Goal: Navigation & Orientation: Find specific page/section

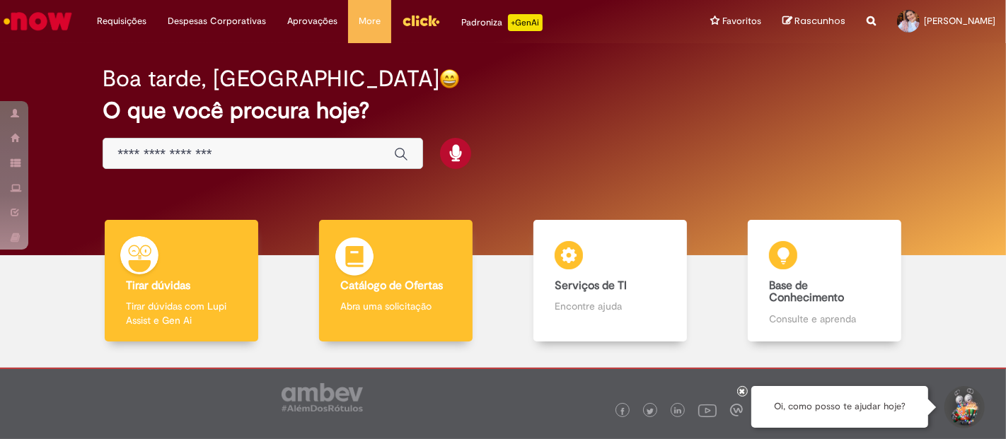
click at [412, 265] on div "Catálogo de Ofertas Catálogo de Ofertas Abra uma solicitação" at bounding box center [396, 281] width 154 height 122
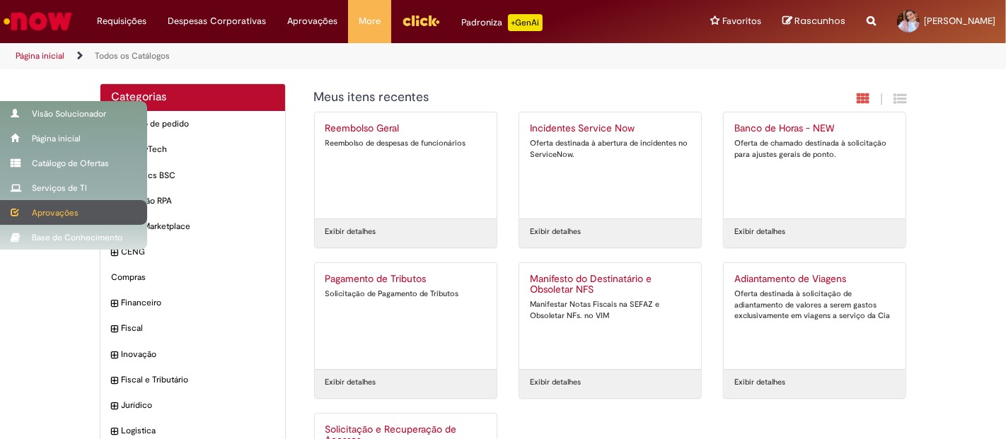
click at [81, 219] on div "Aprovações" at bounding box center [73, 212] width 147 height 25
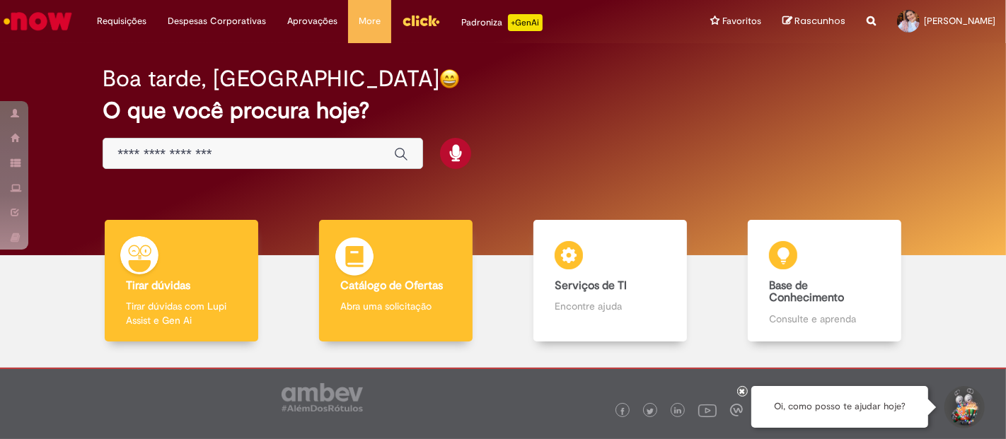
click at [342, 288] on b "Catálogo de Ofertas" at bounding box center [391, 286] width 103 height 14
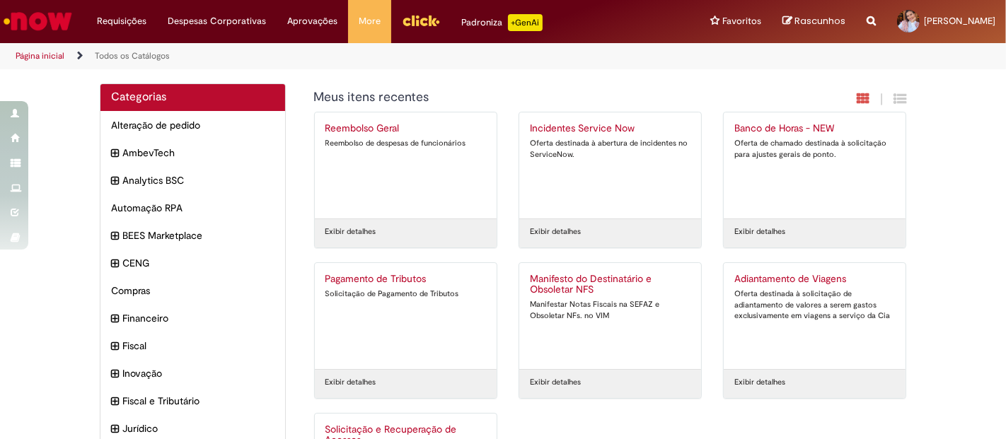
click at [58, 16] on img "Ir para a Homepage" at bounding box center [37, 21] width 73 height 28
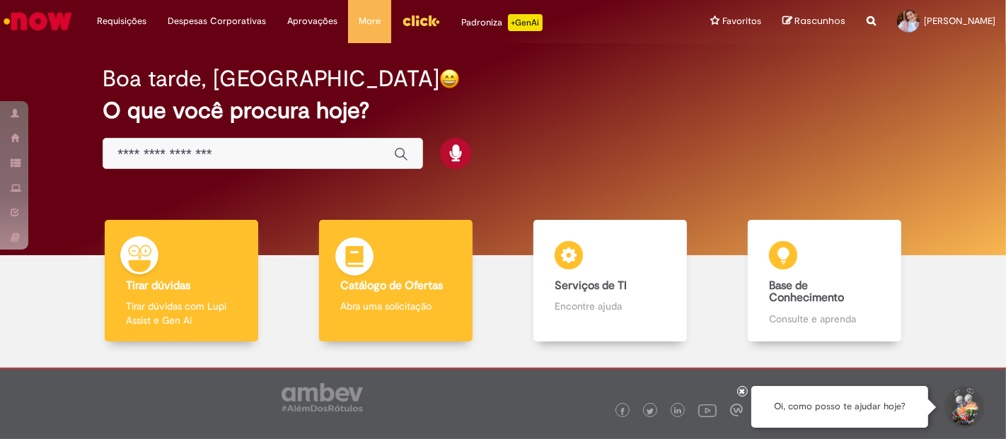
click at [404, 291] on b "Catálogo de Ofertas" at bounding box center [391, 286] width 103 height 14
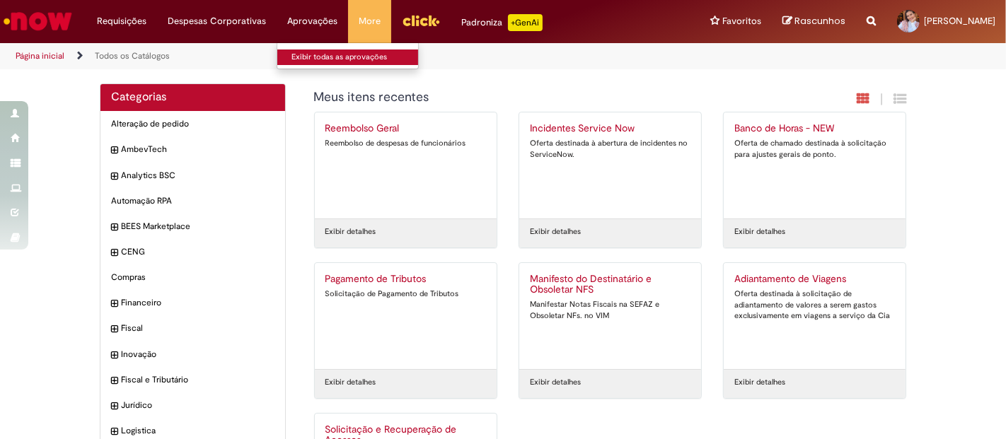
click at [313, 50] on link "Exibir todas as aprovações" at bounding box center [355, 58] width 156 height 16
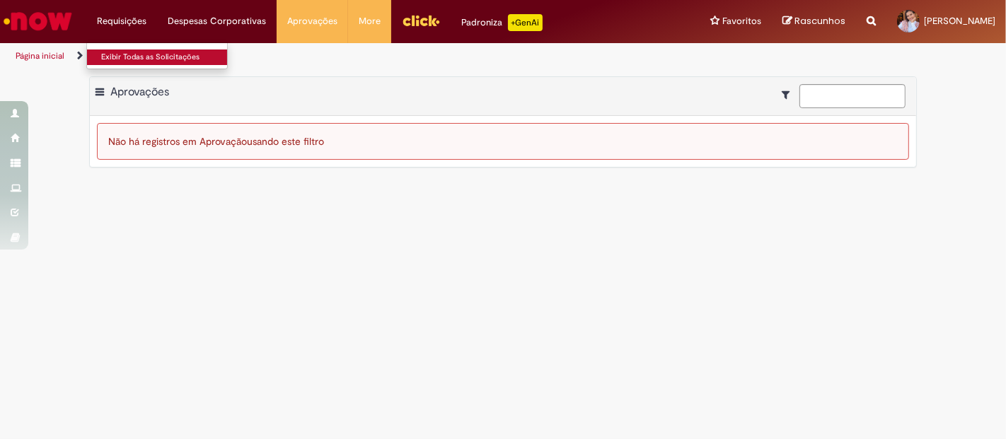
click at [143, 55] on link "Exibir Todas as Solicitações" at bounding box center [165, 58] width 156 height 16
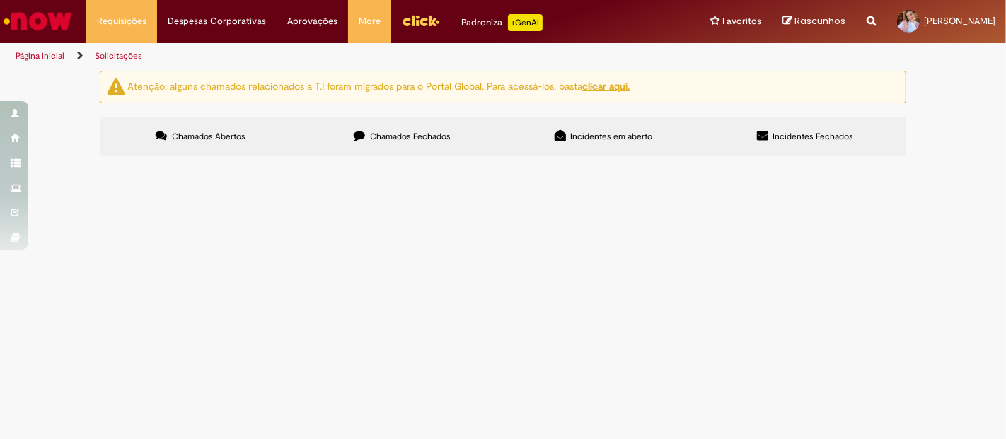
click at [628, 89] on u "clicar aqui." at bounding box center [605, 86] width 47 height 13
click at [294, 311] on main "Solicitações Atenção: alguns chamados relacionados a T.I foram migrados para o …" at bounding box center [503, 254] width 1006 height 369
click at [221, 340] on main "Solicitações Atenção: alguns chamados relacionados a T.I foram migrados para o …" at bounding box center [503, 254] width 1006 height 369
